Goal: Communication & Community: Answer question/provide support

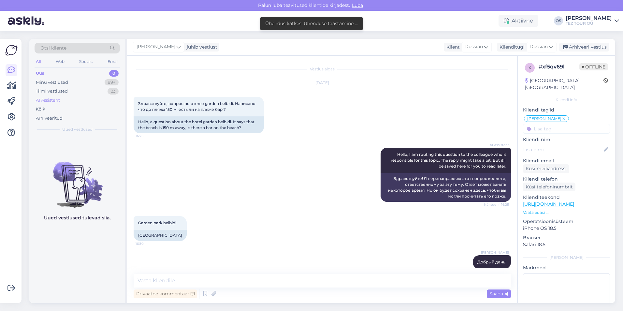
scroll to position [853, 0]
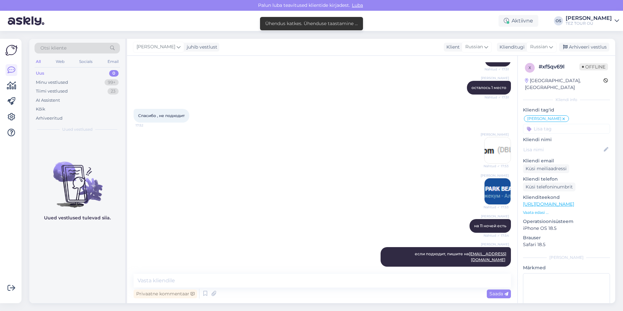
click at [49, 71] on div "Uus 0" at bounding box center [77, 73] width 85 height 9
click at [51, 81] on div "Minu vestlused" at bounding box center [52, 82] width 32 height 7
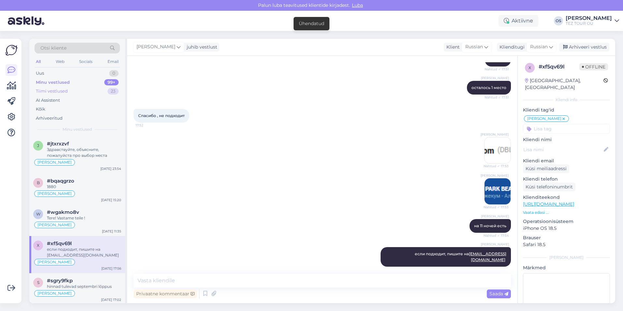
click at [58, 92] on div "Tiimi vestlused" at bounding box center [52, 91] width 32 height 7
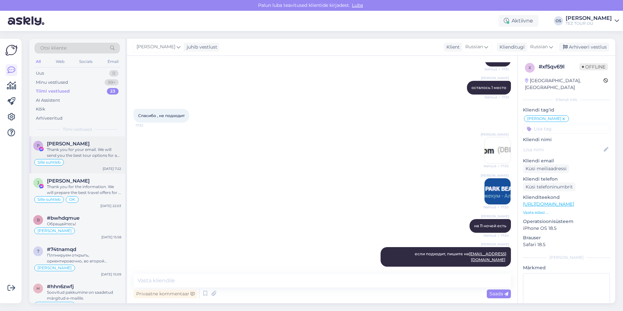
click at [83, 149] on div "Thank you for your email. We will send you the best tour options for a 5-star h…" at bounding box center [84, 153] width 74 height 12
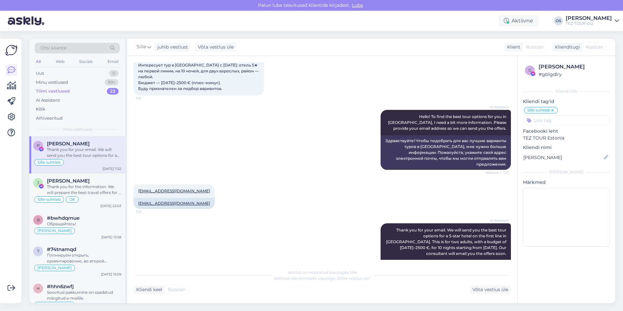
scroll to position [87, 0]
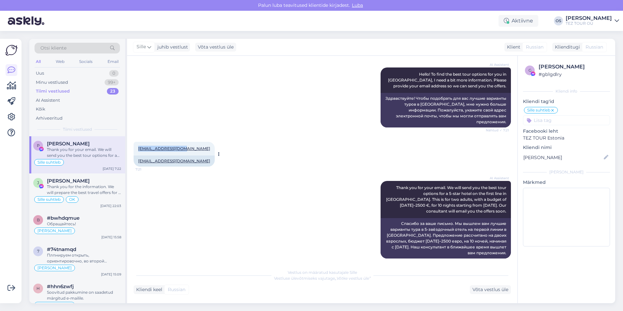
drag, startPoint x: 135, startPoint y: 142, endPoint x: 181, endPoint y: 144, distance: 46.3
click at [181, 144] on div "[EMAIL_ADDRESS][DOMAIN_NAME] 7:21" at bounding box center [174, 149] width 81 height 14
drag, startPoint x: 181, startPoint y: 144, endPoint x: 177, endPoint y: 142, distance: 4.8
copy link "[EMAIL_ADDRESS][DOMAIN_NAME]"
click at [98, 187] on div "Thank you for the information. We will prepare the best travel offers for a wee…" at bounding box center [84, 190] width 74 height 12
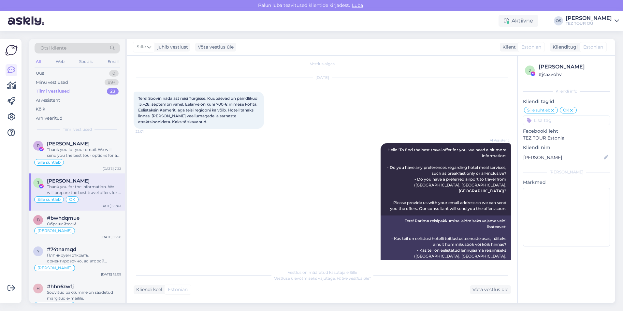
scroll to position [0, 0]
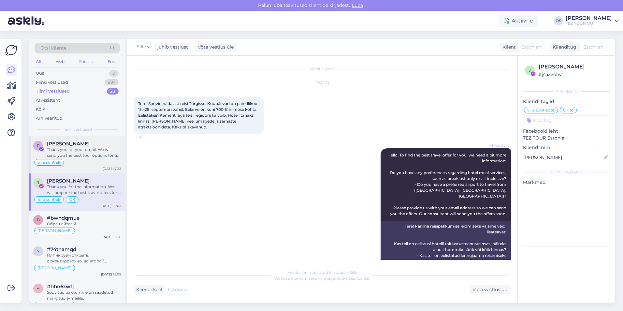
click at [84, 148] on div "Thank you for your email. We will send you the best tour options for a 5-star h…" at bounding box center [84, 153] width 74 height 12
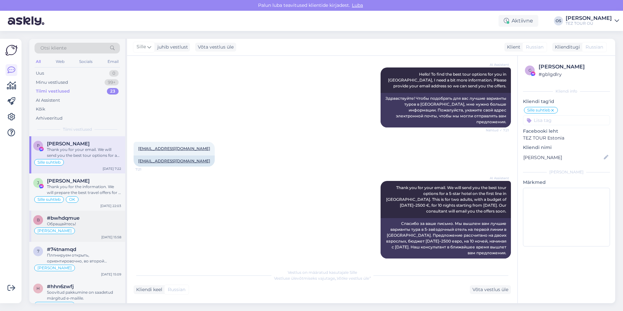
click at [93, 225] on div "Обращайтесь!" at bounding box center [84, 224] width 74 height 6
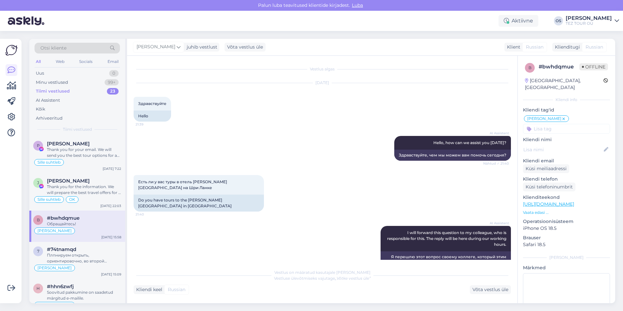
scroll to position [561, 0]
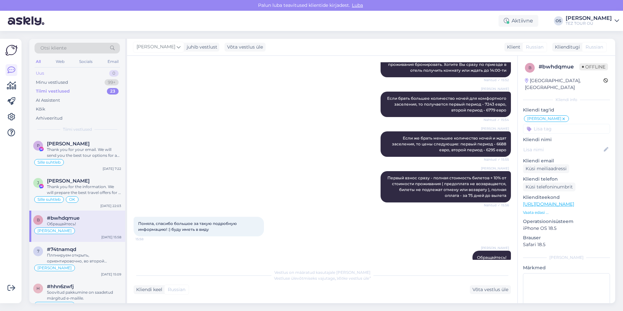
click at [52, 72] on div "Uus 0" at bounding box center [77, 73] width 85 height 9
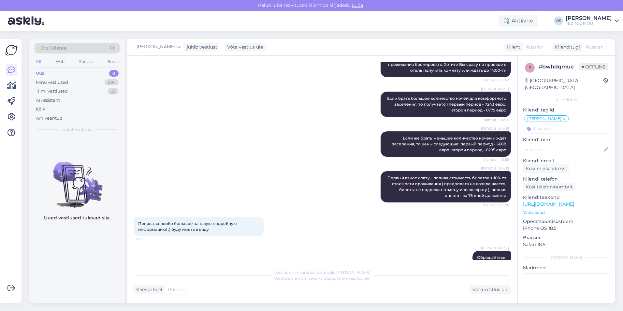
click at [56, 73] on div "Uus 0" at bounding box center [77, 73] width 85 height 9
